Goal: Information Seeking & Learning: Compare options

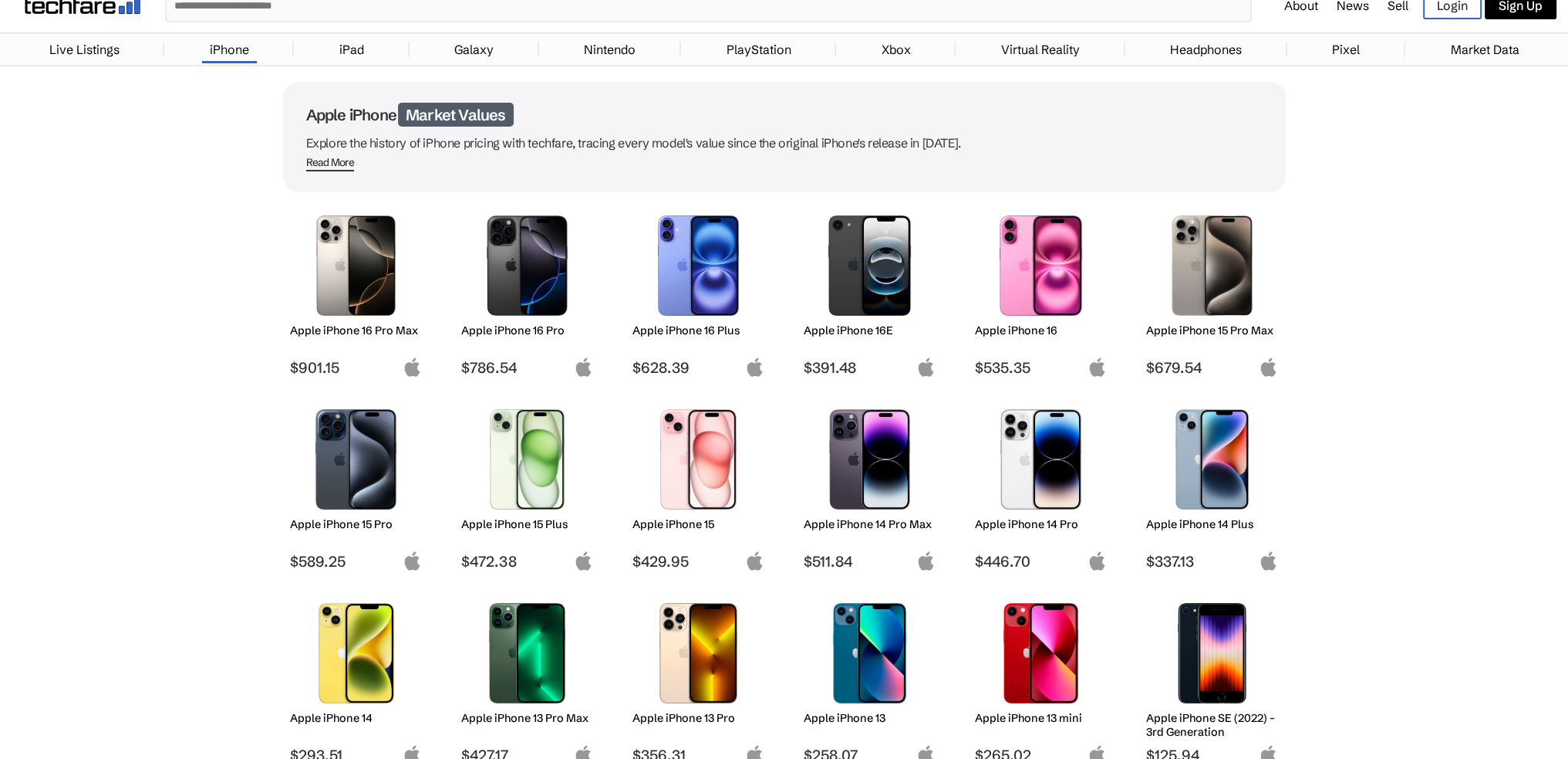
scroll to position [231, 0]
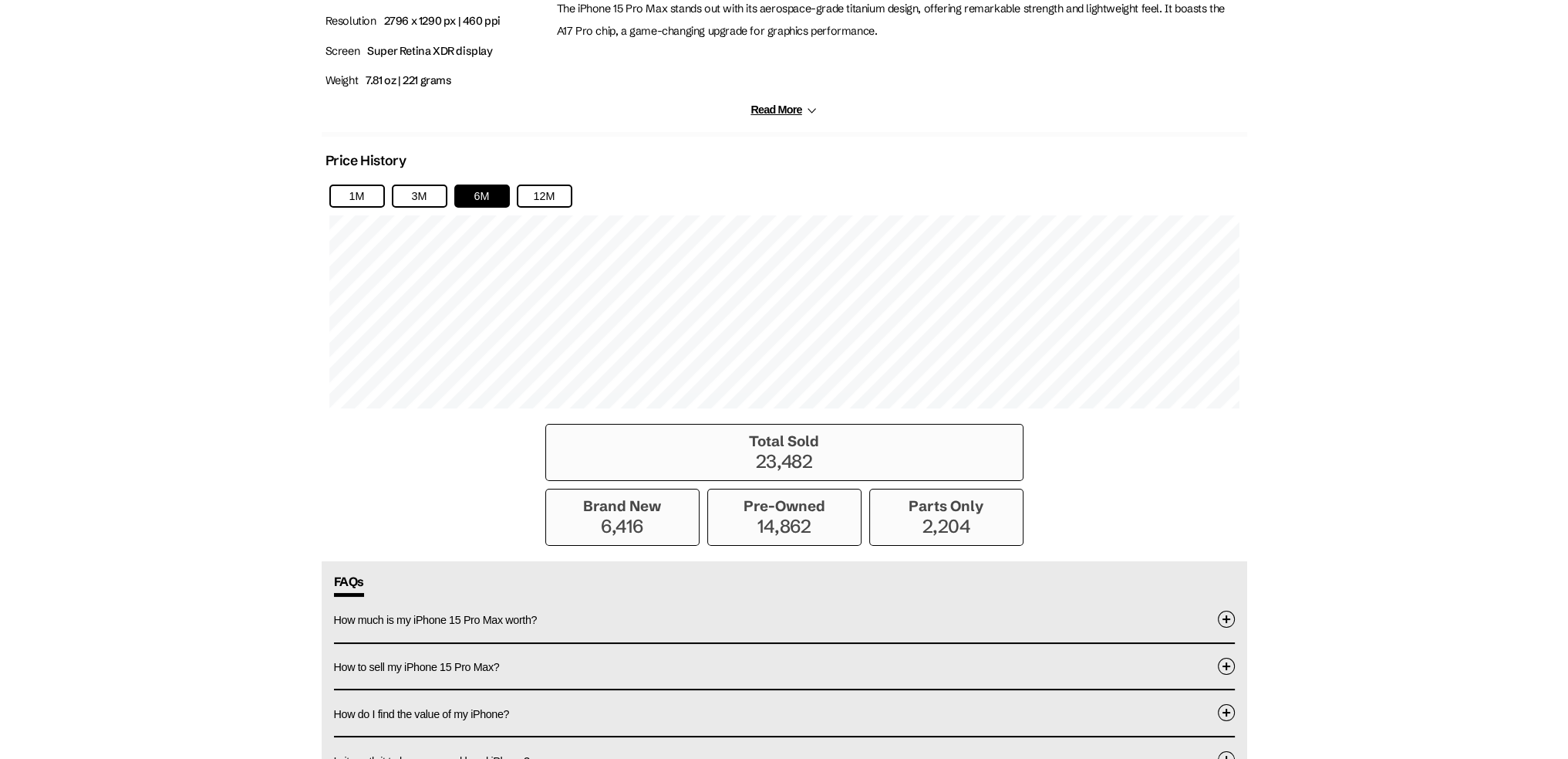
scroll to position [1003, 0]
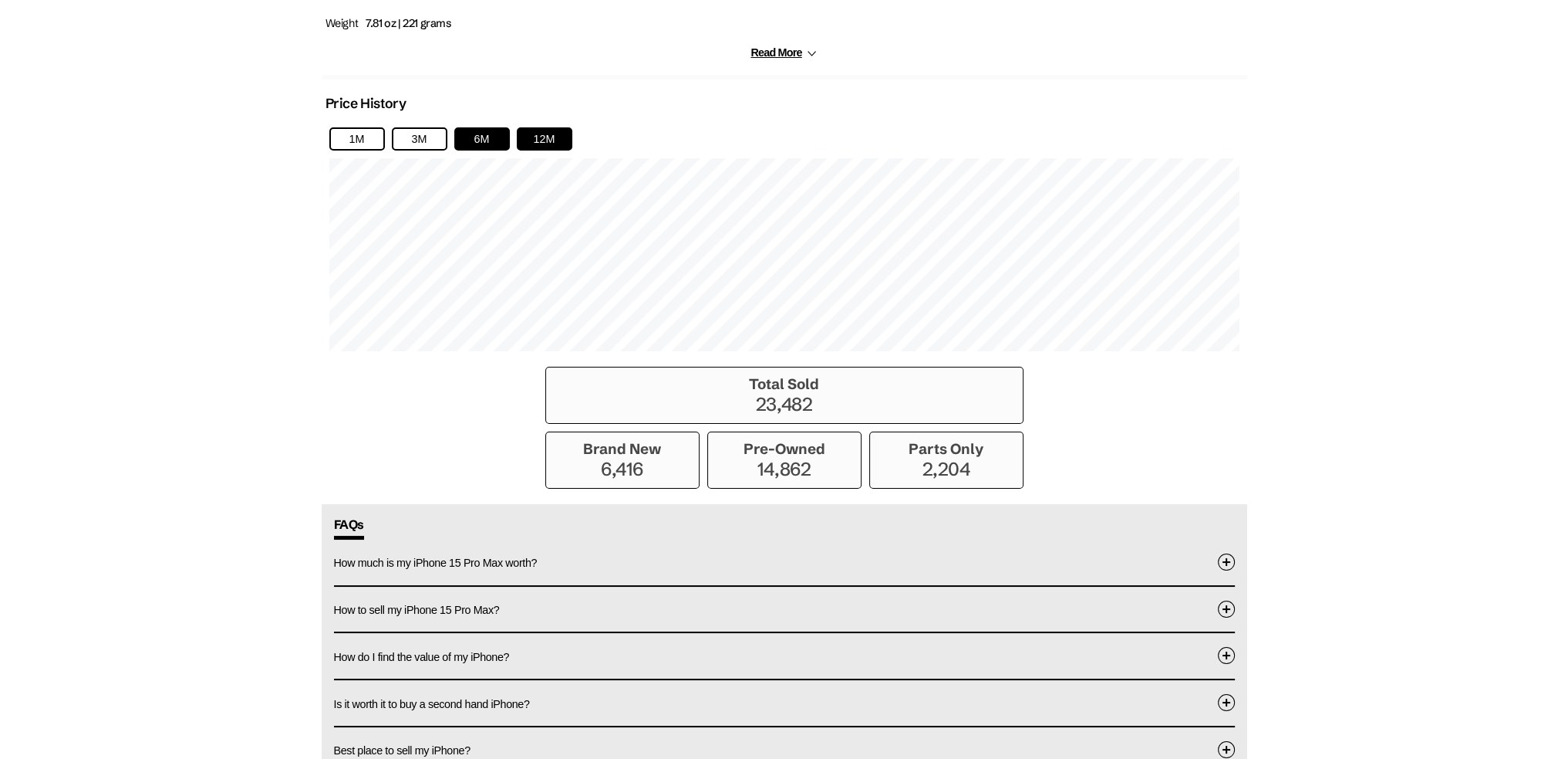
click at [549, 136] on button "12M" at bounding box center [544, 139] width 55 height 23
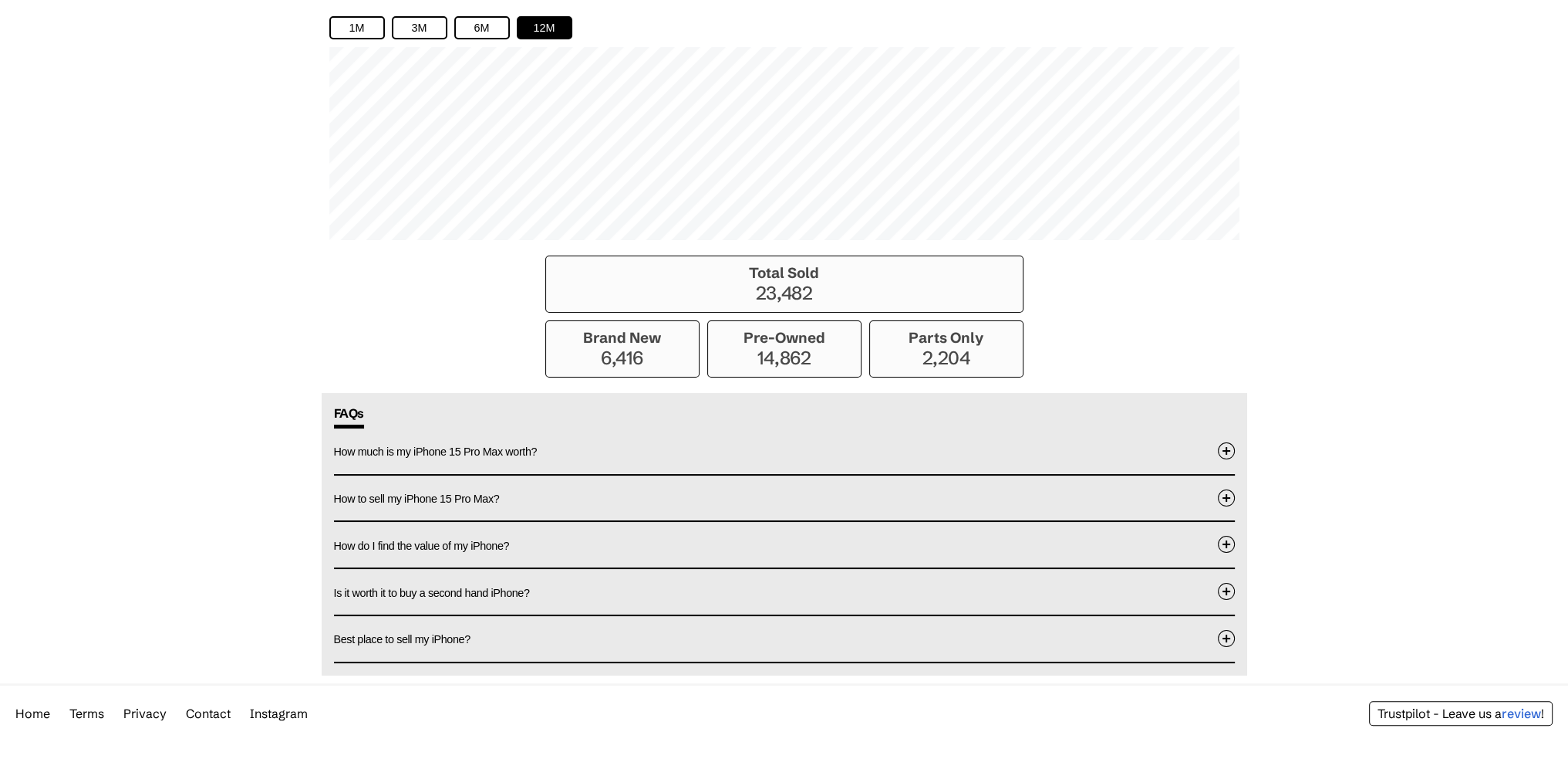
scroll to position [1127, 0]
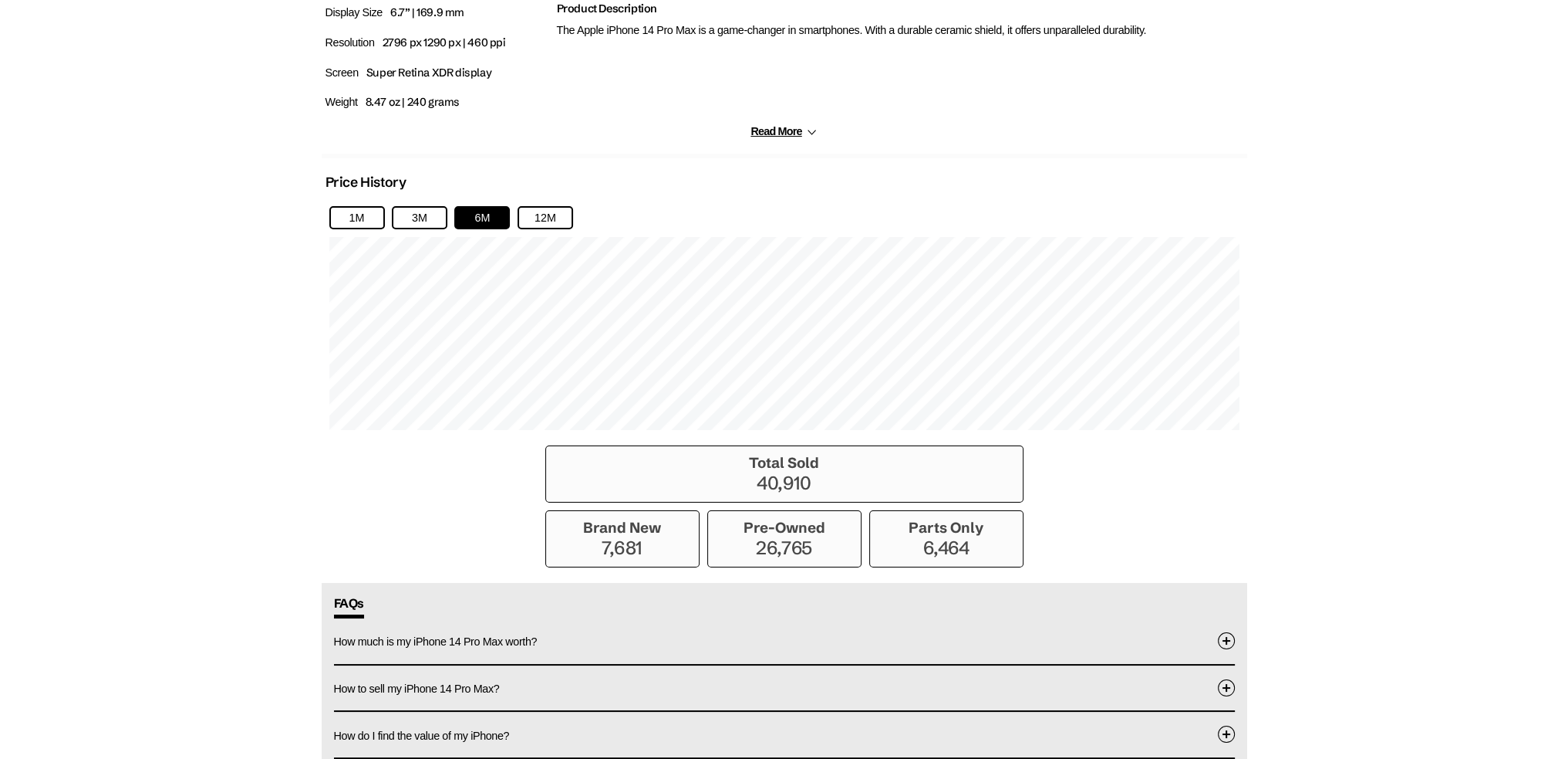
scroll to position [926, 0]
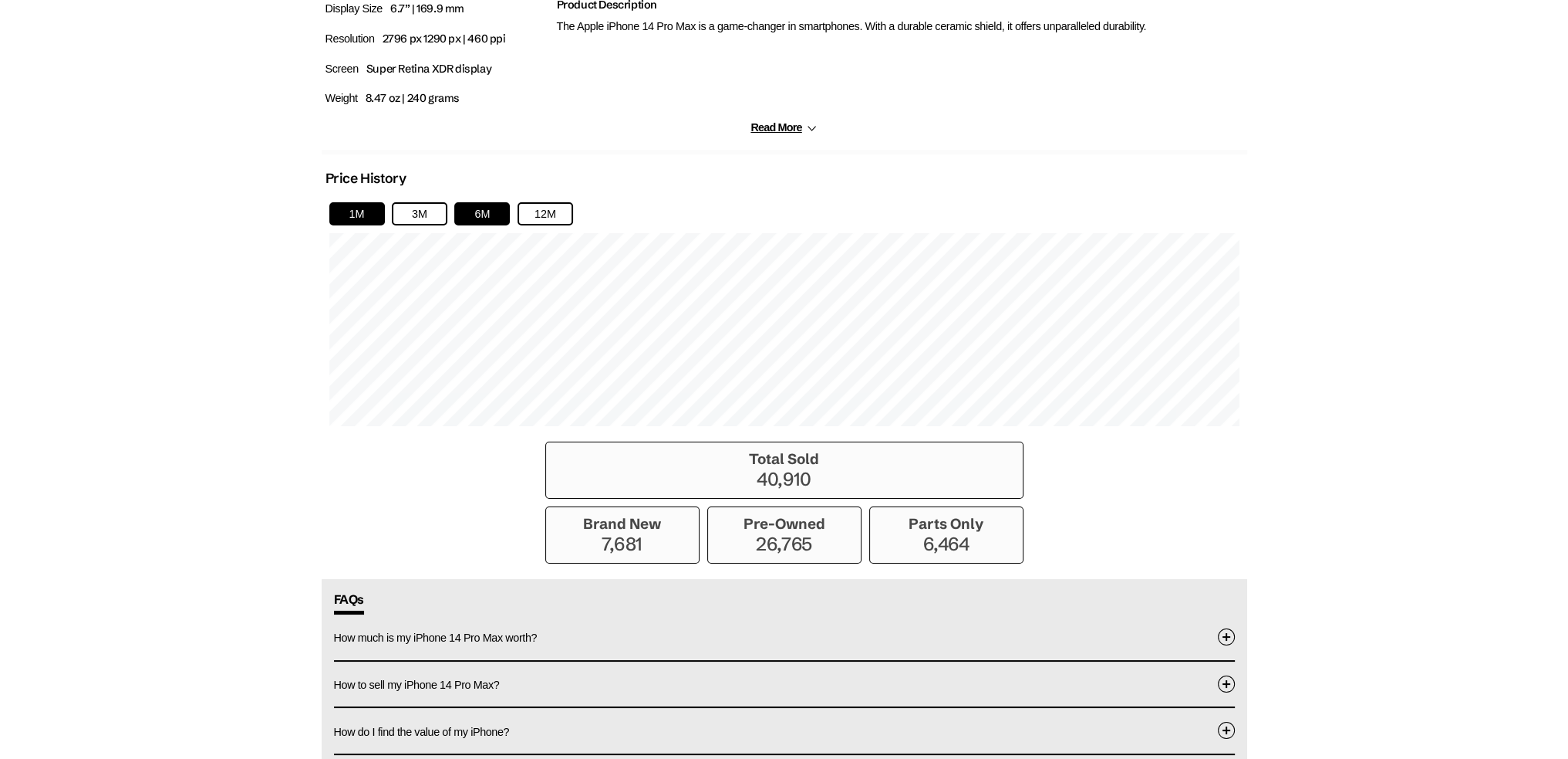
click at [359, 215] on button "1M" at bounding box center [357, 214] width 55 height 23
click at [555, 218] on button "12M" at bounding box center [545, 214] width 55 height 23
